Goal: Task Accomplishment & Management: Use online tool/utility

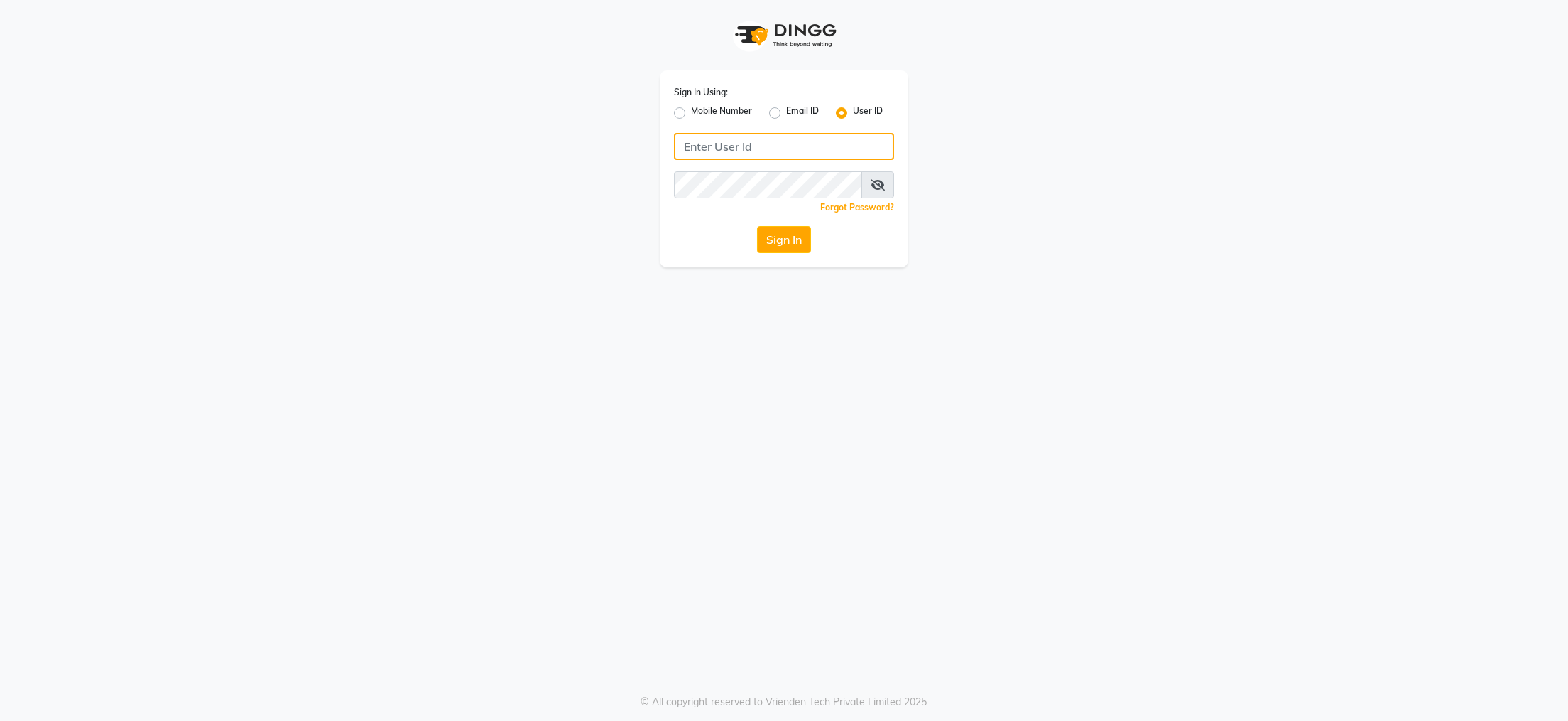
click at [722, 146] on input "Username" at bounding box center [784, 145] width 221 height 27
type input "kite"
click at [776, 243] on button "Sign In" at bounding box center [784, 239] width 54 height 27
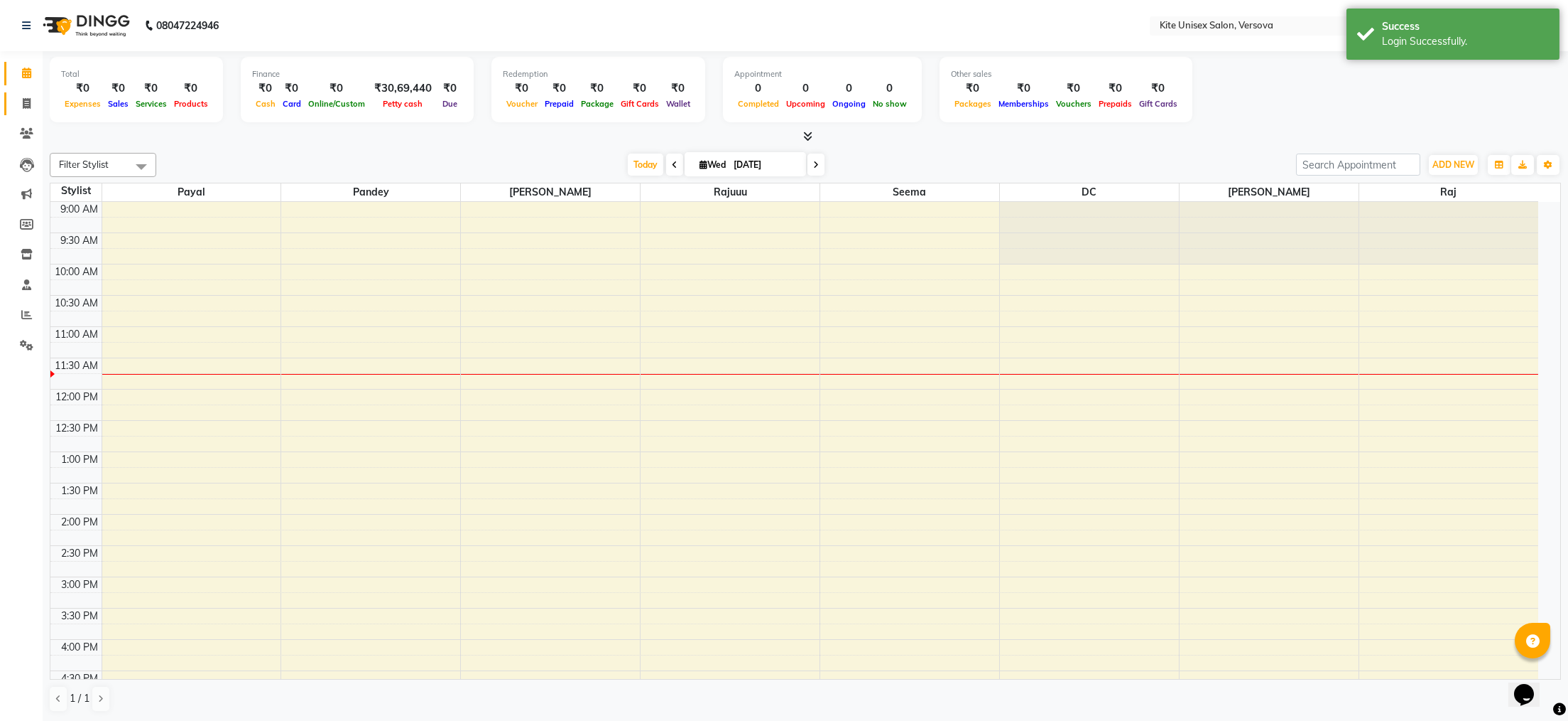
click at [27, 102] on icon at bounding box center [27, 103] width 8 height 11
select select "service"
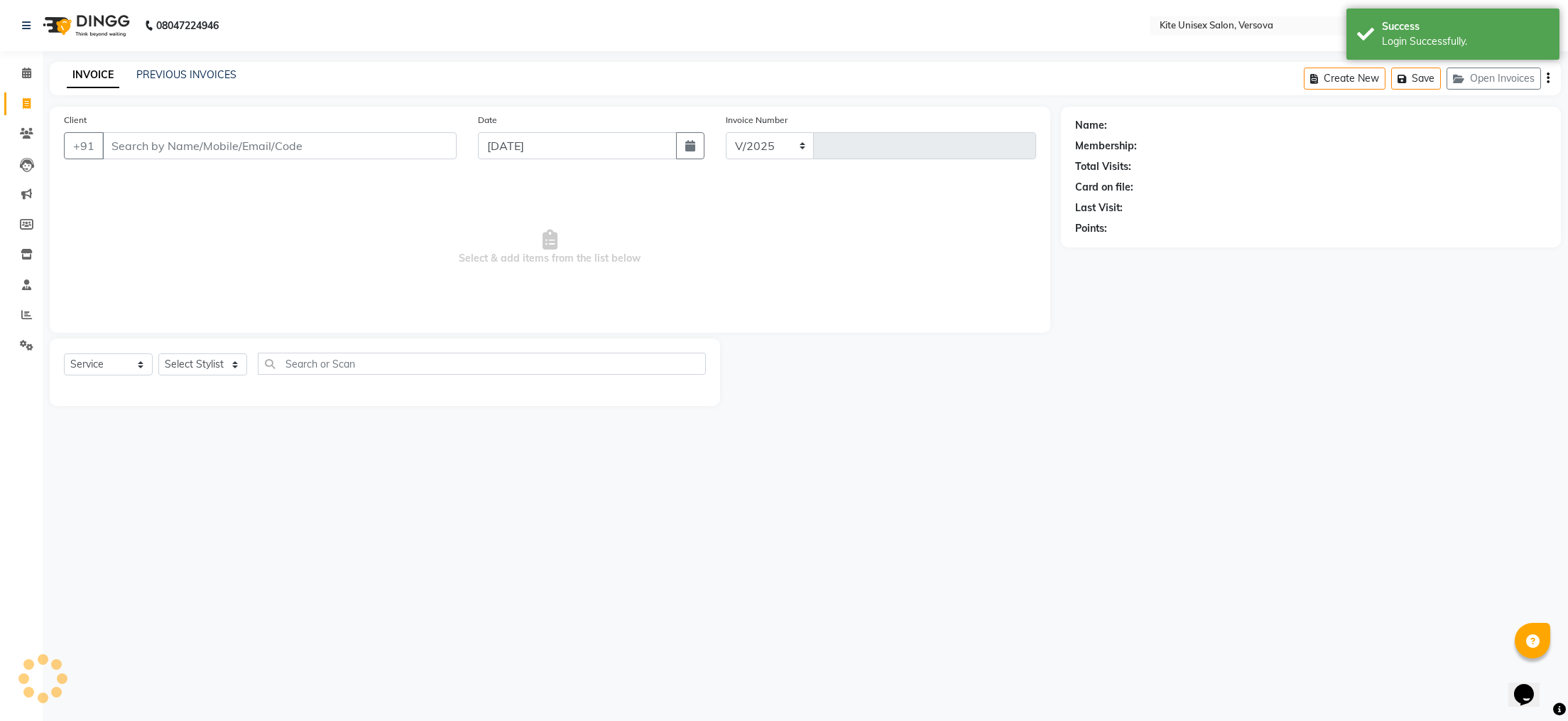
select select "6093"
type input "2437"
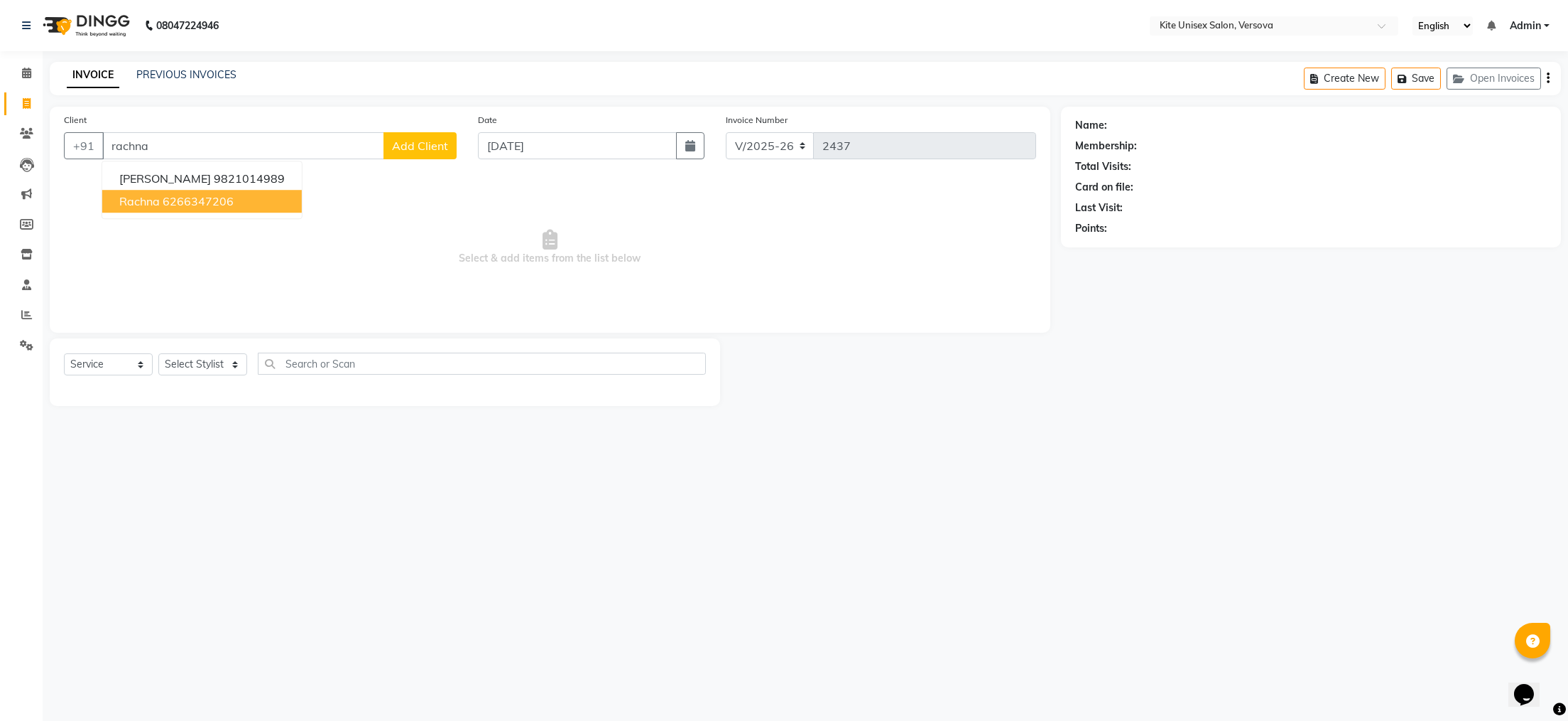
click at [141, 199] on span "rachna" at bounding box center [140, 201] width 40 height 15
type input "6266347206"
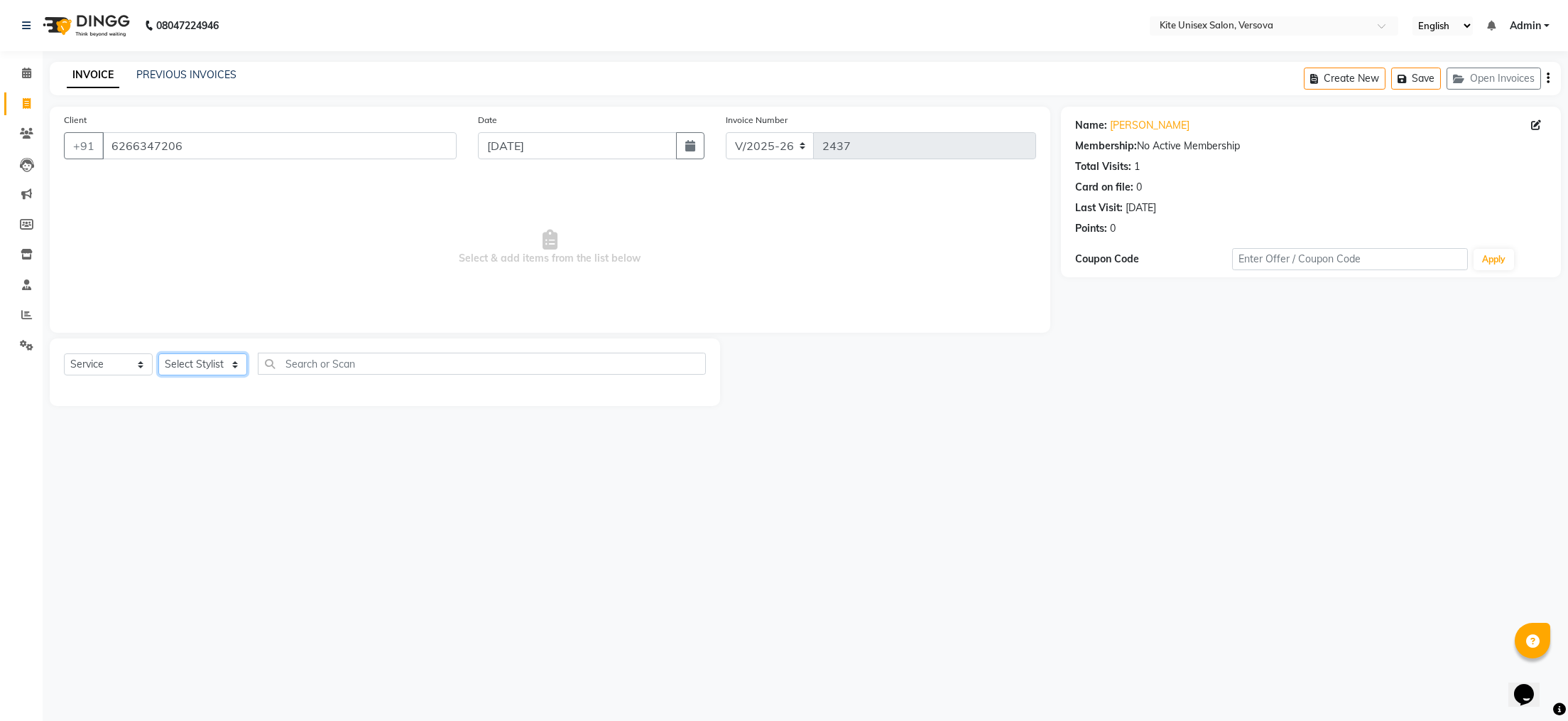
click at [187, 363] on select "Select Stylist [PERSON_NAME] DC [PERSON_NAME] [PERSON_NAME] Rajuuu [PERSON_NAME]" at bounding box center [203, 364] width 89 height 22
select select "44558"
click at [158, 354] on select "Select Stylist [PERSON_NAME] DC [PERSON_NAME] [PERSON_NAME] Rajuuu [PERSON_NAME]" at bounding box center [203, 364] width 89 height 22
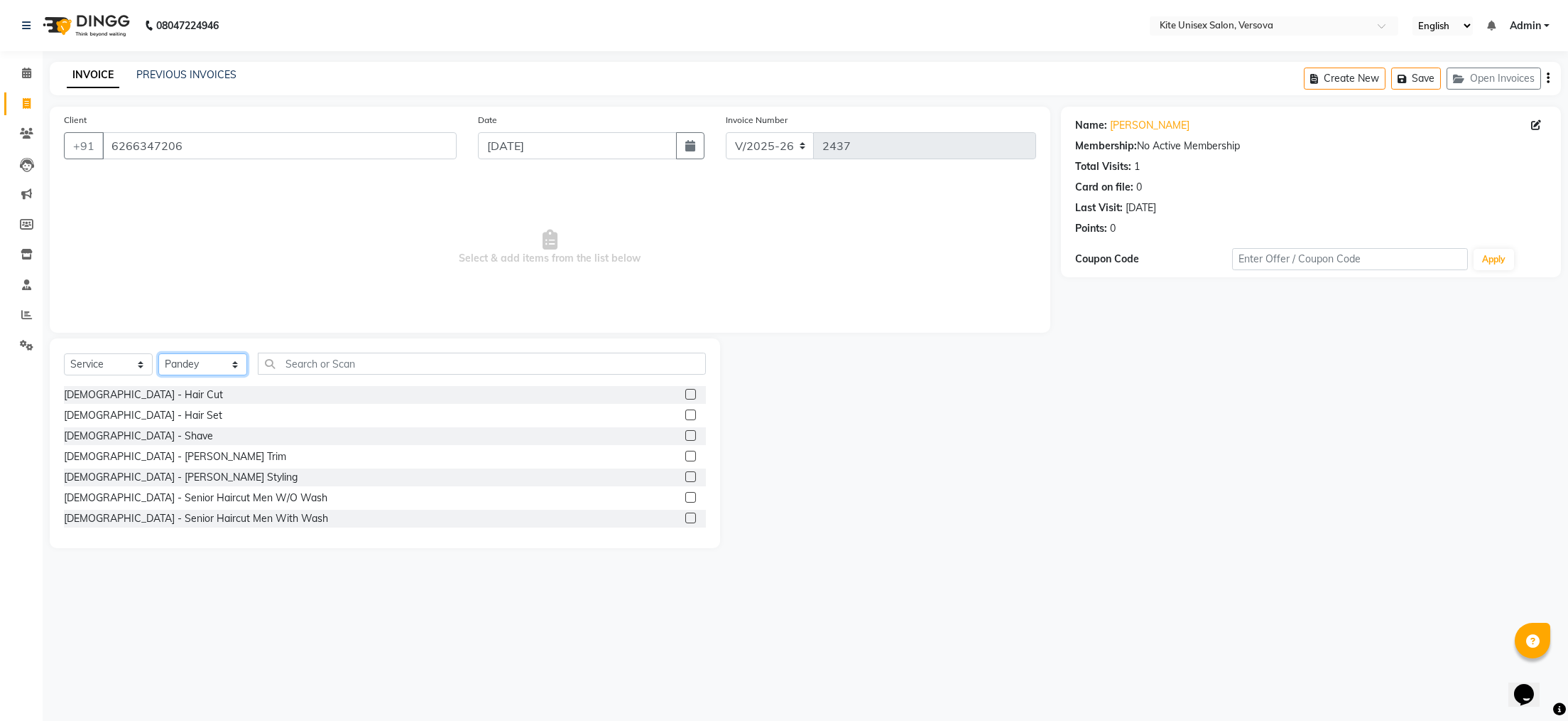
click at [190, 360] on select "Select Stylist [PERSON_NAME] DC [PERSON_NAME] [PERSON_NAME] Rajuuu [PERSON_NAME]" at bounding box center [203, 364] width 89 height 22
click at [158, 354] on select "Select Stylist [PERSON_NAME] DC [PERSON_NAME] [PERSON_NAME] Rajuuu [PERSON_NAME]" at bounding box center [203, 364] width 89 height 22
click at [305, 365] on input "text" at bounding box center [481, 363] width 448 height 22
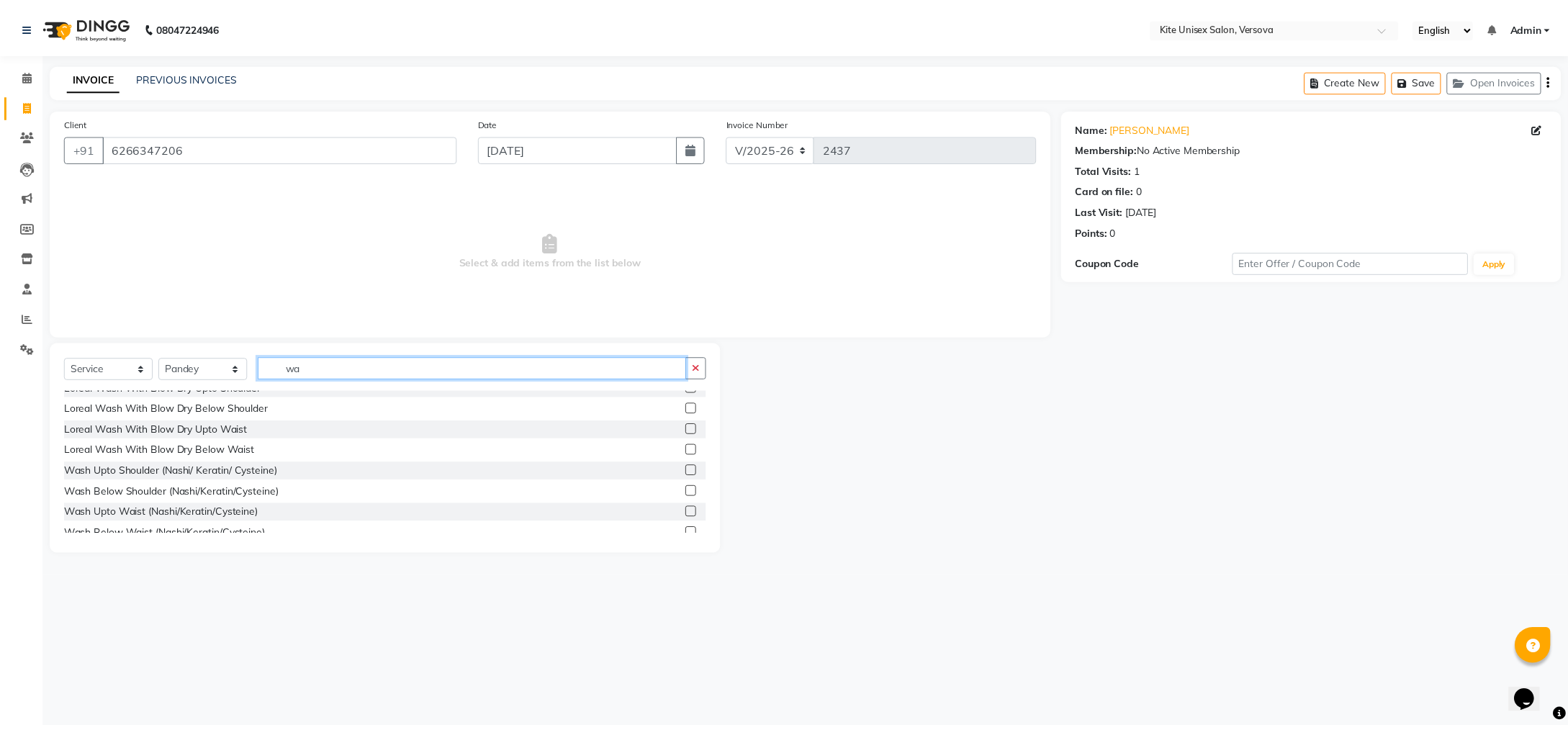
scroll to position [719, 0]
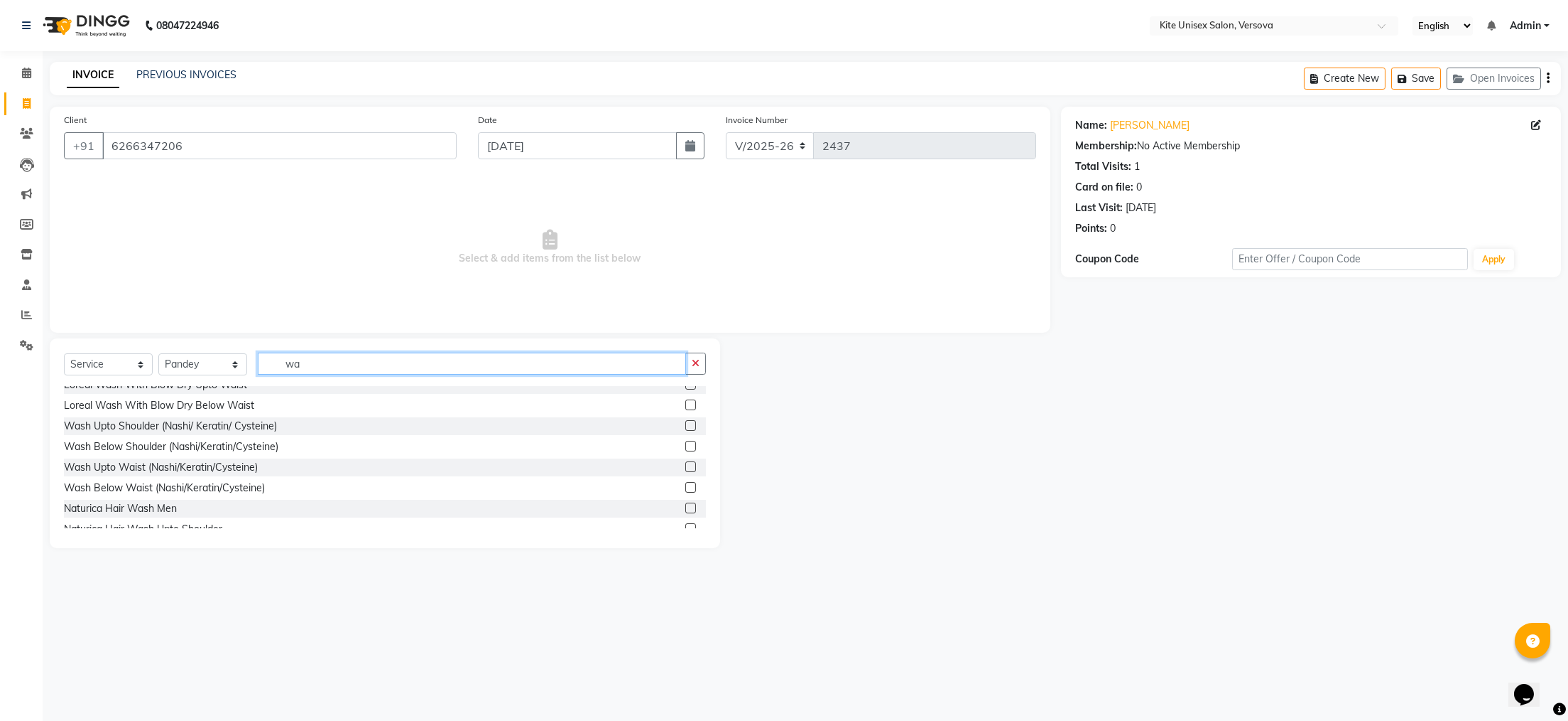
type input "wa"
click at [686, 422] on label at bounding box center [691, 425] width 11 height 11
click at [686, 422] on input "checkbox" at bounding box center [690, 425] width 9 height 9
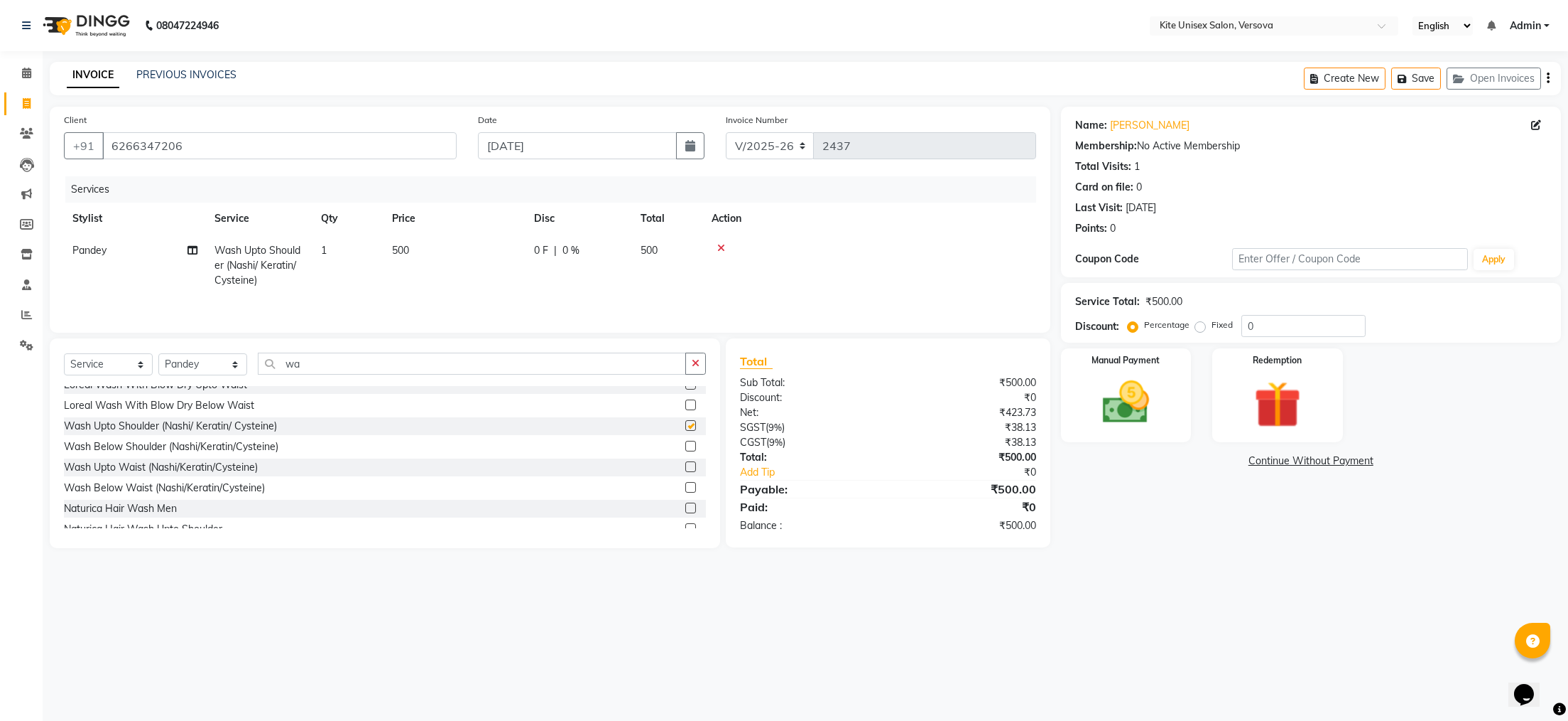
checkbox input "false"
click at [418, 251] on td "500" at bounding box center [455, 265] width 142 height 61
select select "44558"
click at [486, 250] on input "500" at bounding box center [521, 254] width 125 height 22
type input "5"
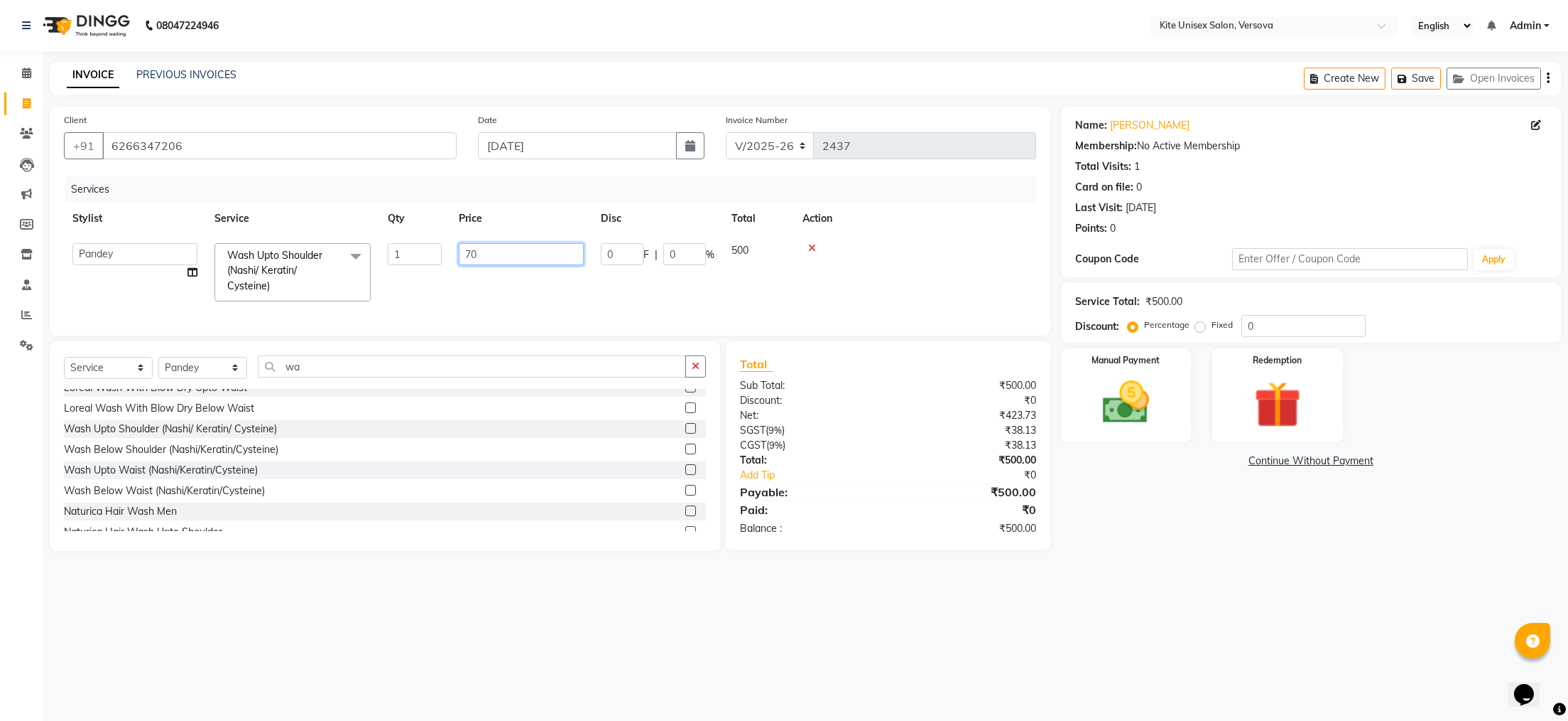
type input "700"
click at [1120, 398] on img at bounding box center [1125, 402] width 79 height 56
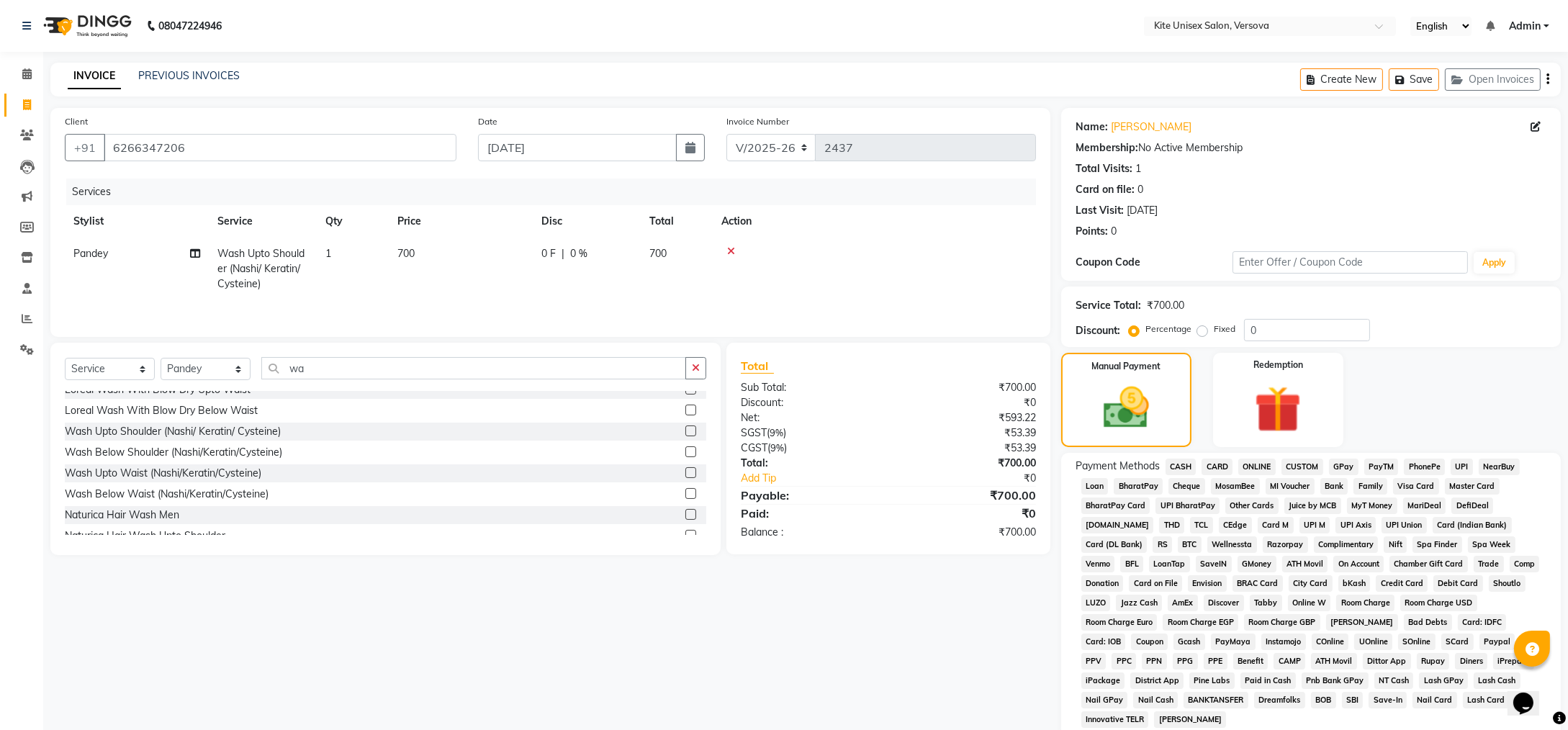
click at [1178, 466] on span "CASH" at bounding box center [1182, 466] width 31 height 16
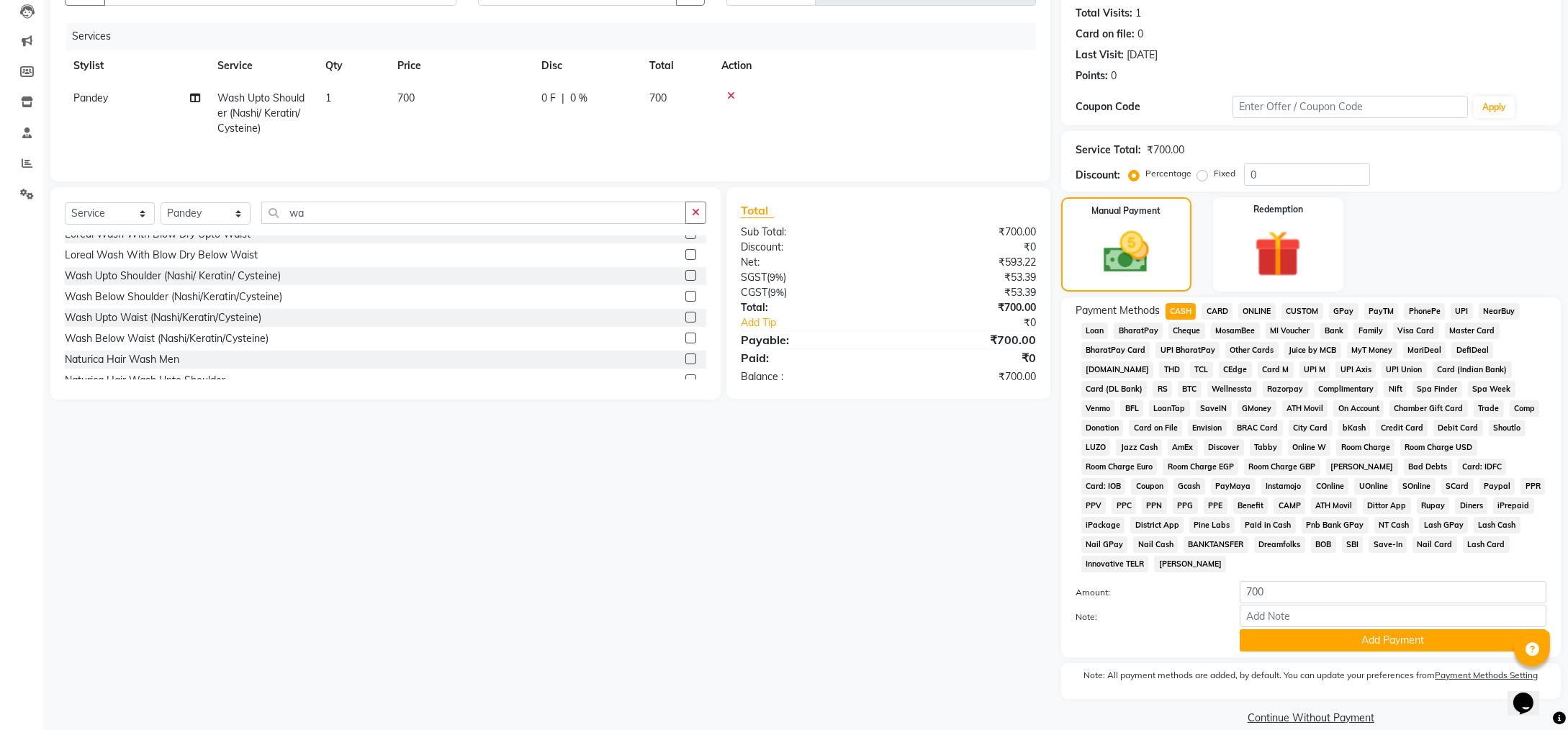
scroll to position [156, 0]
click at [1337, 629] on button "Add Payment" at bounding box center [1393, 639] width 307 height 22
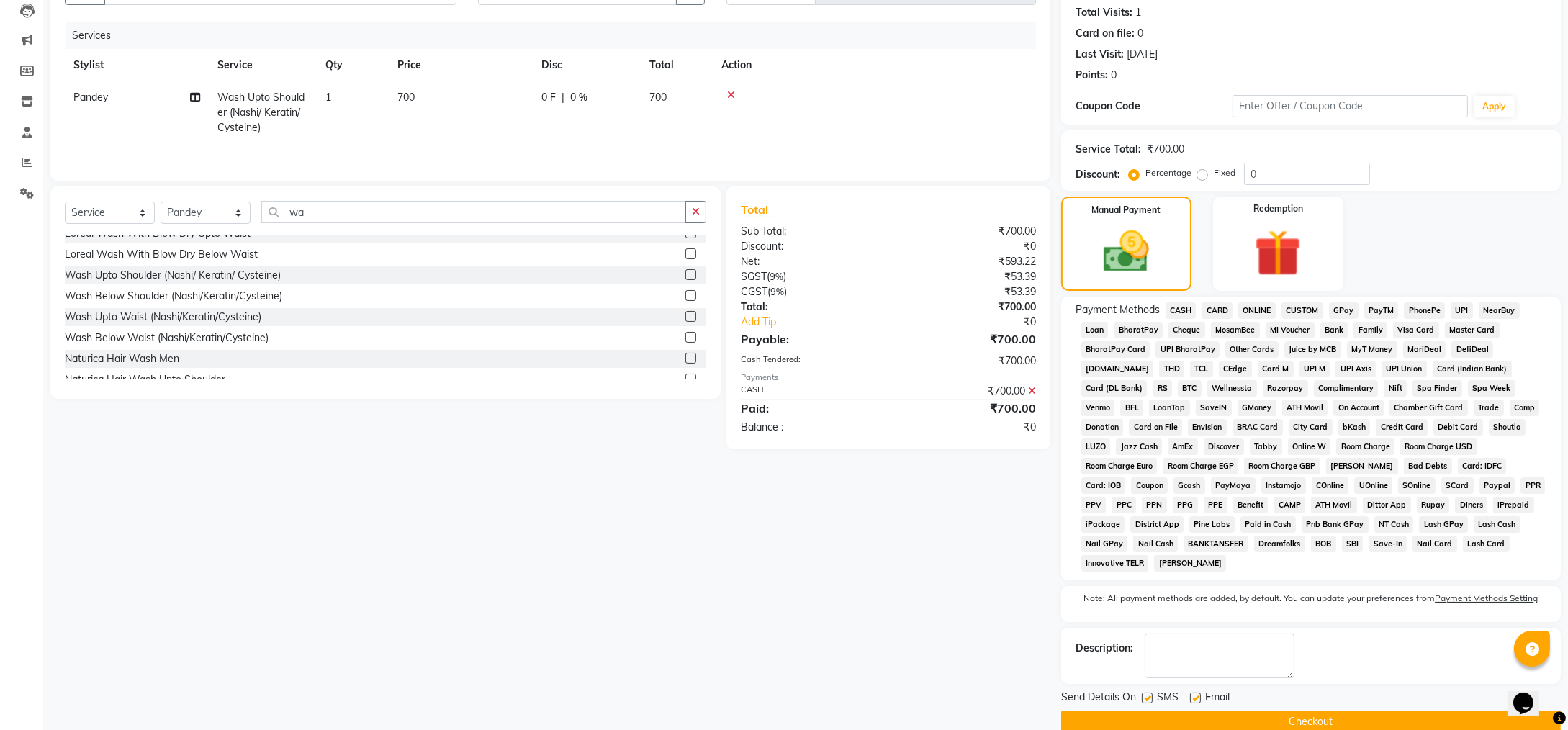
click at [1308, 710] on button "Checkout" at bounding box center [1311, 721] width 499 height 22
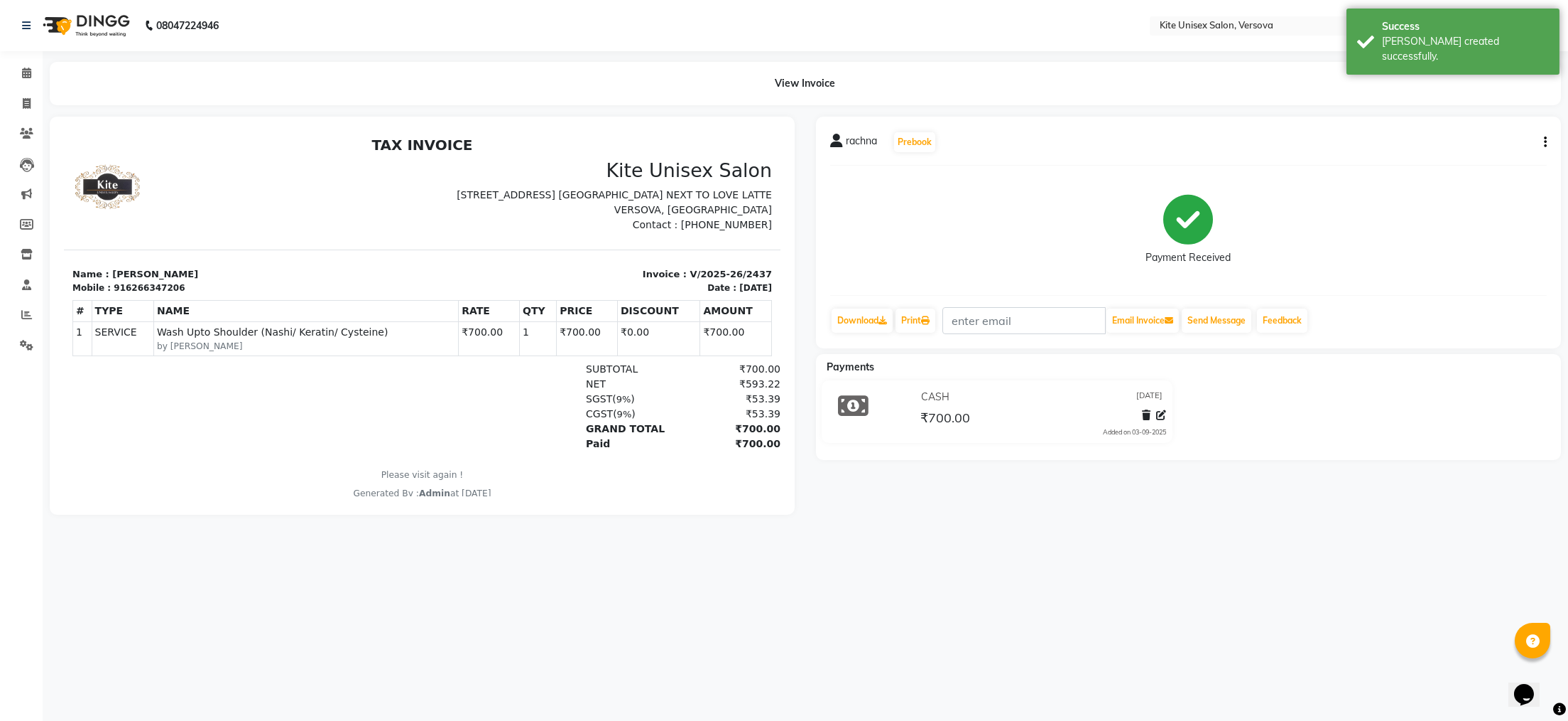
select select "6093"
select select "service"
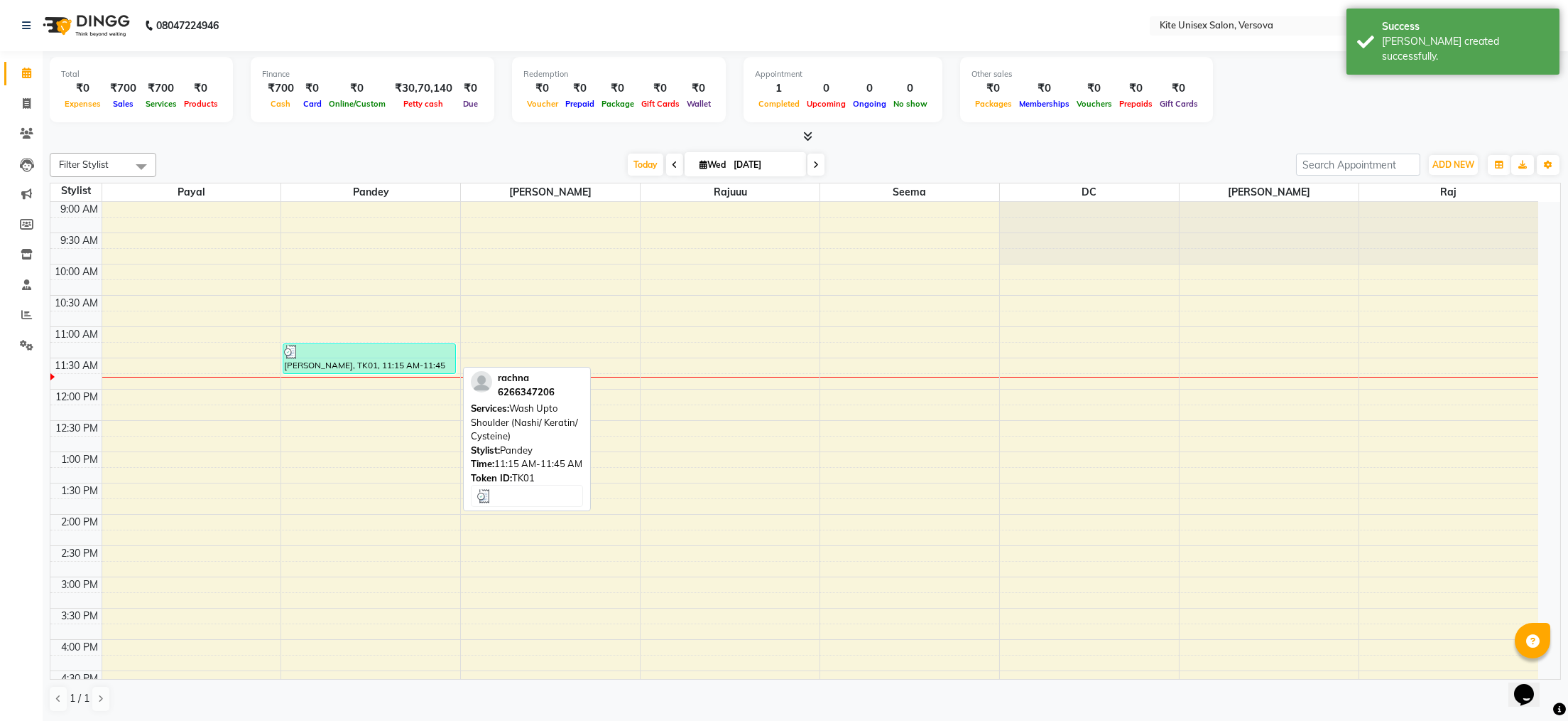
click at [372, 364] on div "[PERSON_NAME], TK01, 11:15 AM-11:45 AM, Wash Upto Shoulder (Nashi/ Keratin/ Cys…" at bounding box center [369, 359] width 172 height 29
select select "3"
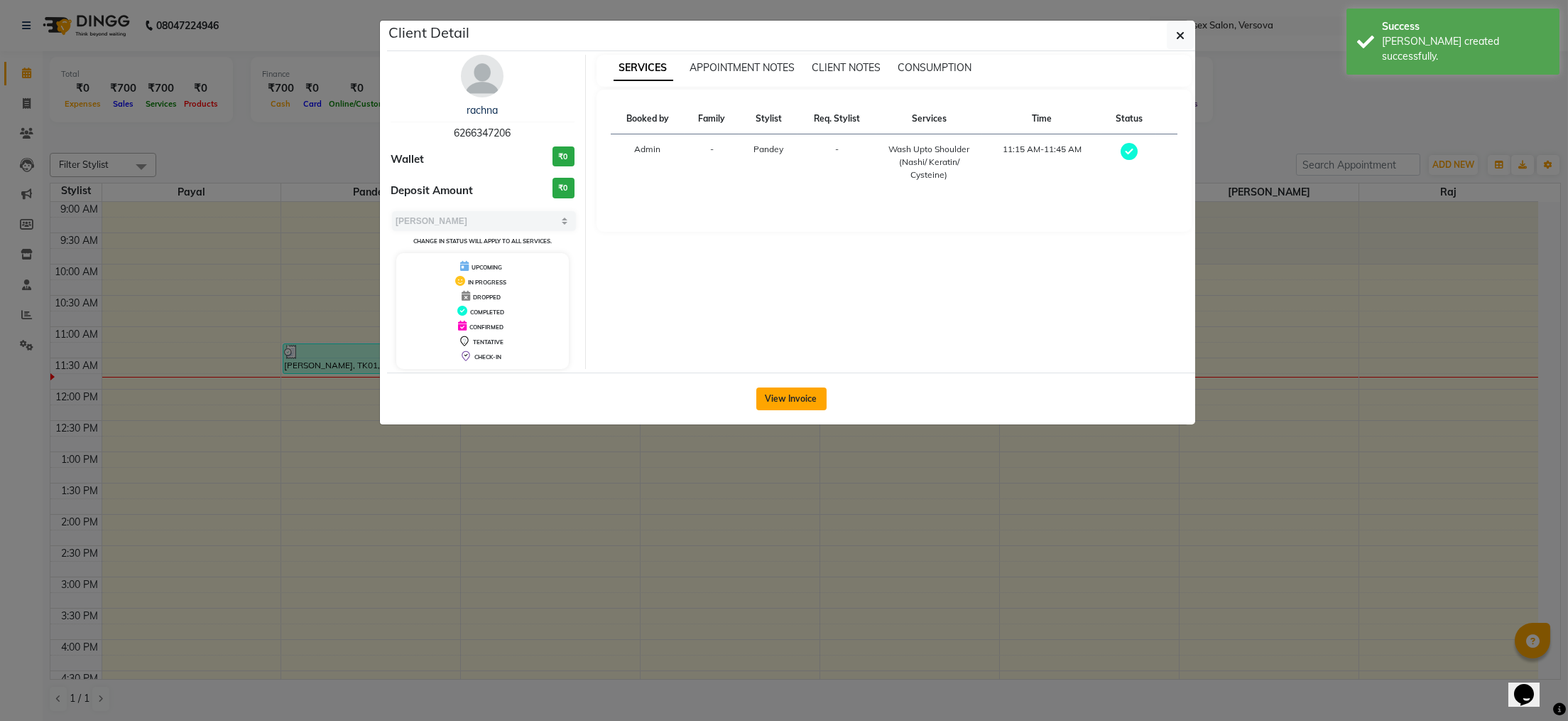
click at [779, 397] on button "View Invoice" at bounding box center [791, 398] width 70 height 23
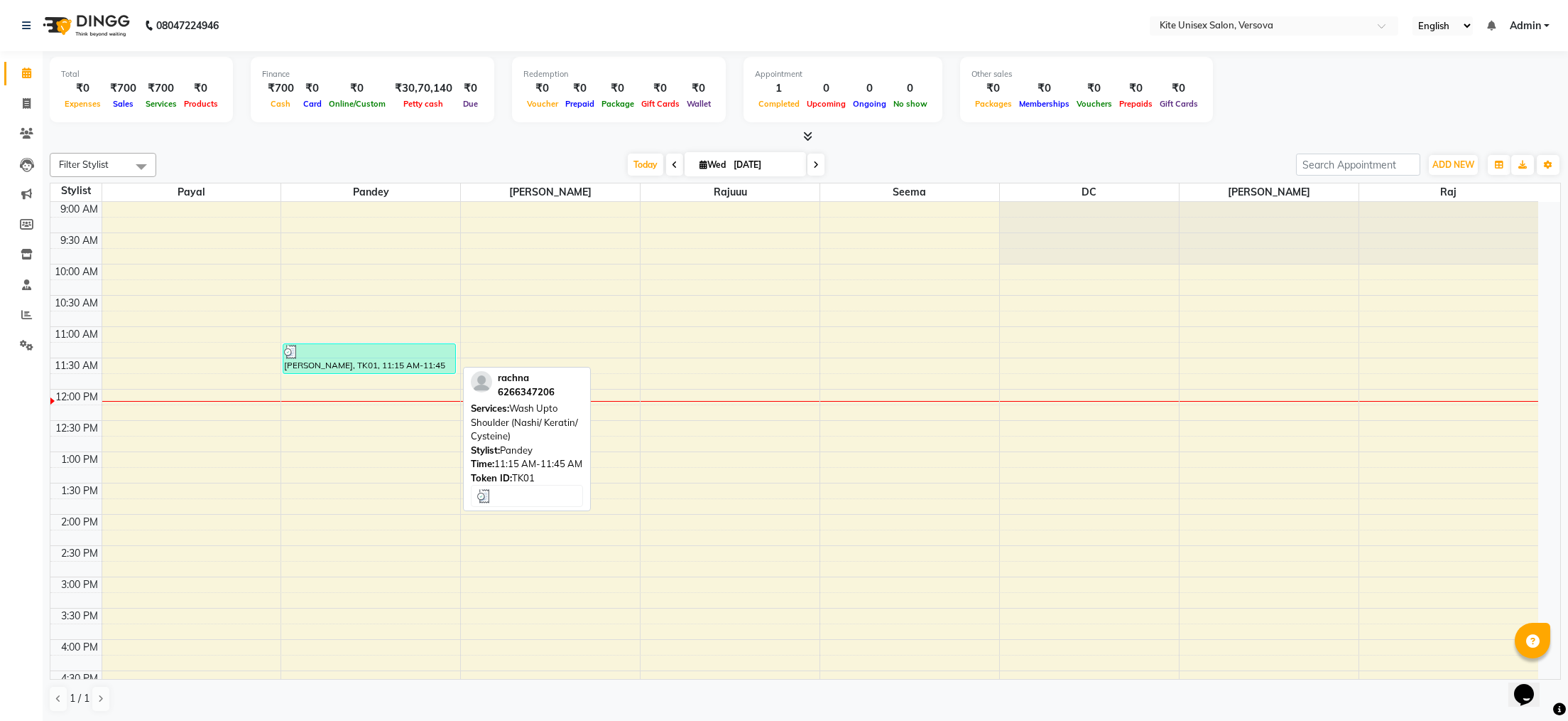
click at [397, 356] on div at bounding box center [369, 352] width 170 height 15
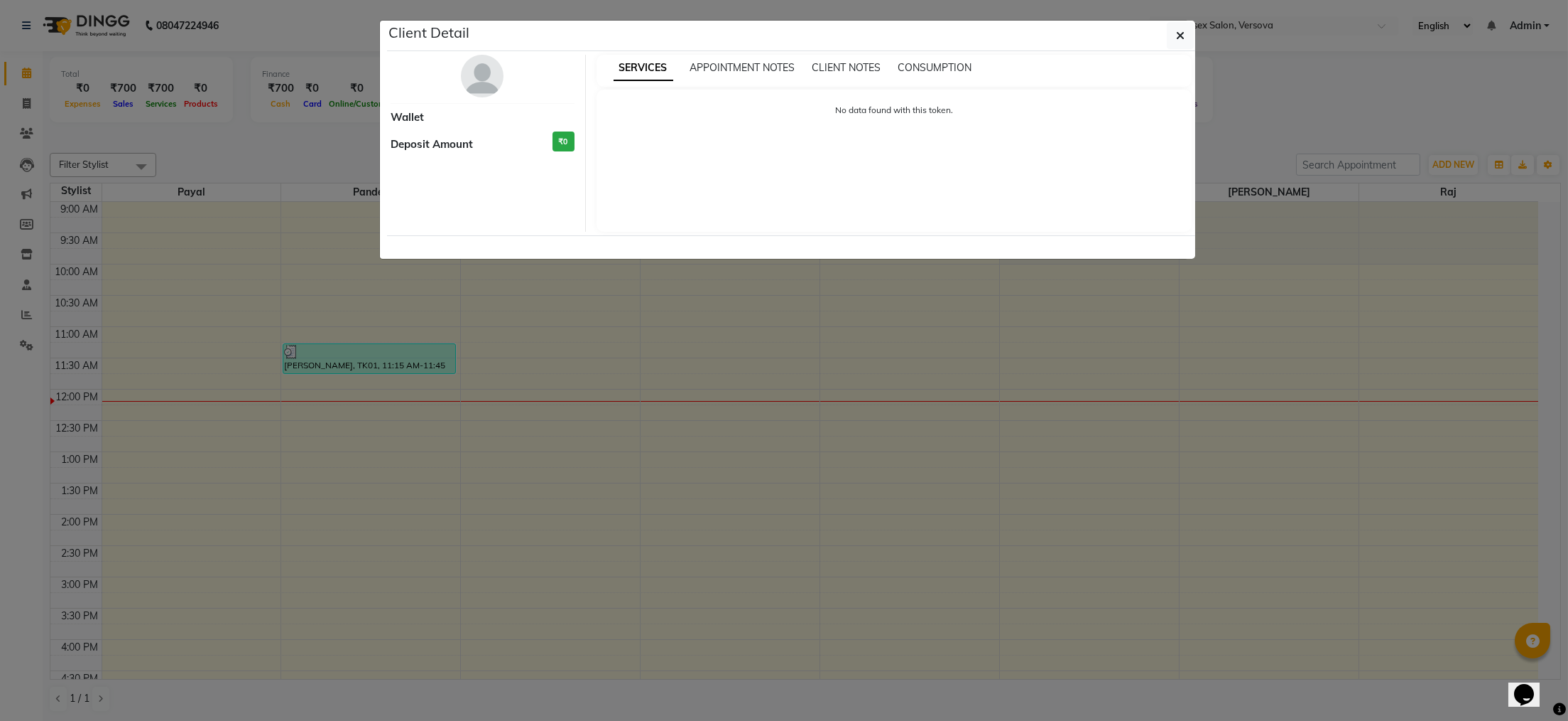
select select "3"
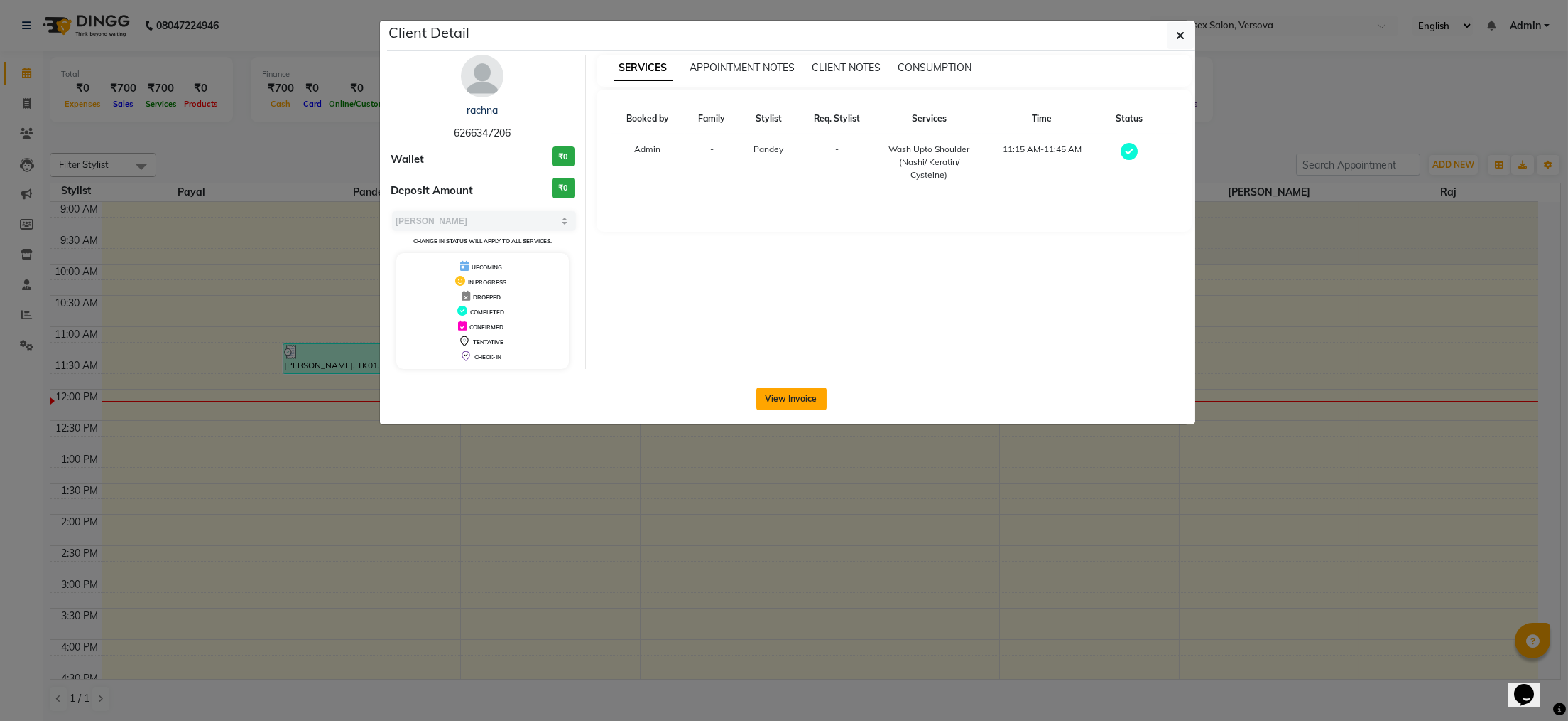
click at [788, 398] on button "View Invoice" at bounding box center [791, 398] width 70 height 23
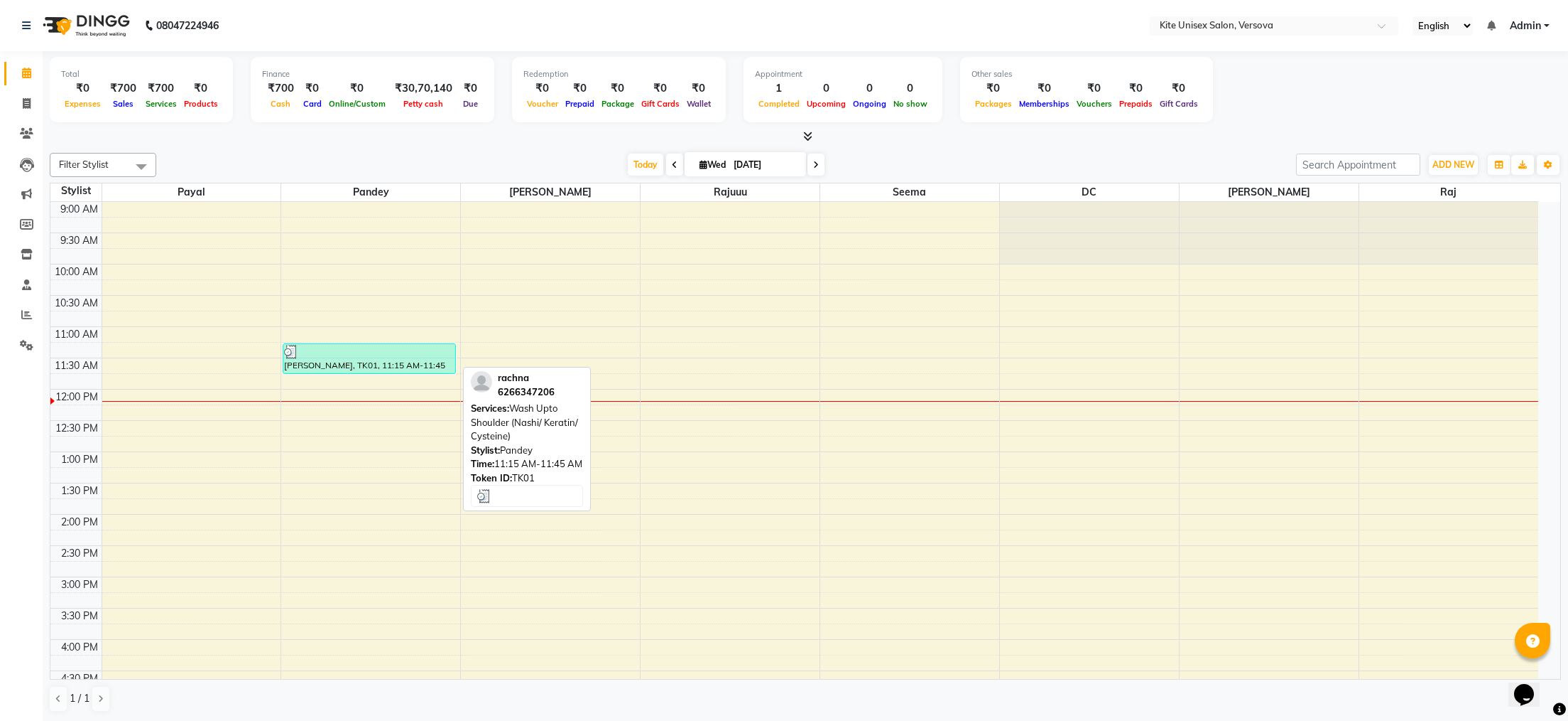
click at [331, 367] on div "[PERSON_NAME], TK01, 11:15 AM-11:45 AM, Wash Upto Shoulder (Nashi/ Keratin/ Cys…" at bounding box center [369, 359] width 172 height 29
select select "3"
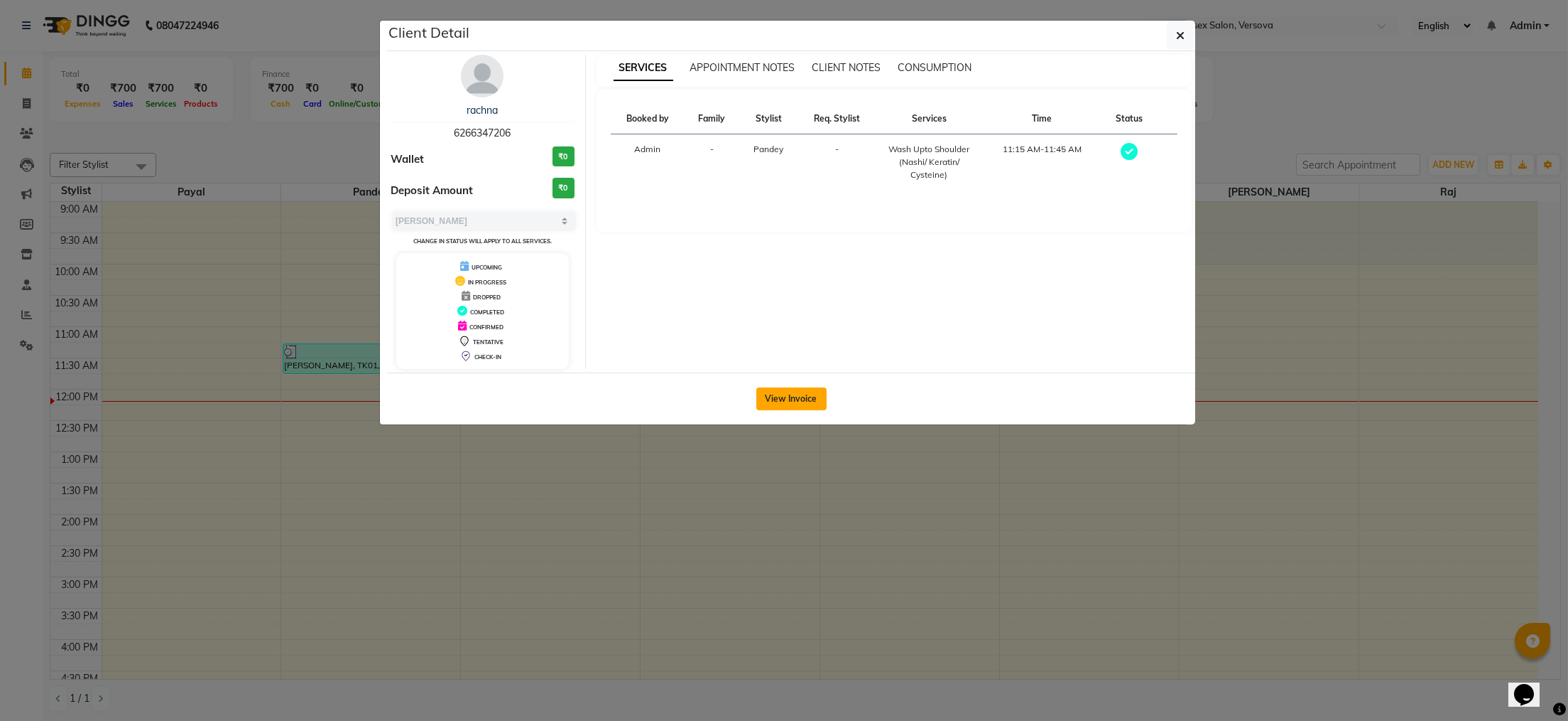
click at [774, 392] on button "View Invoice" at bounding box center [791, 398] width 70 height 23
